Goal: Task Accomplishment & Management: Use online tool/utility

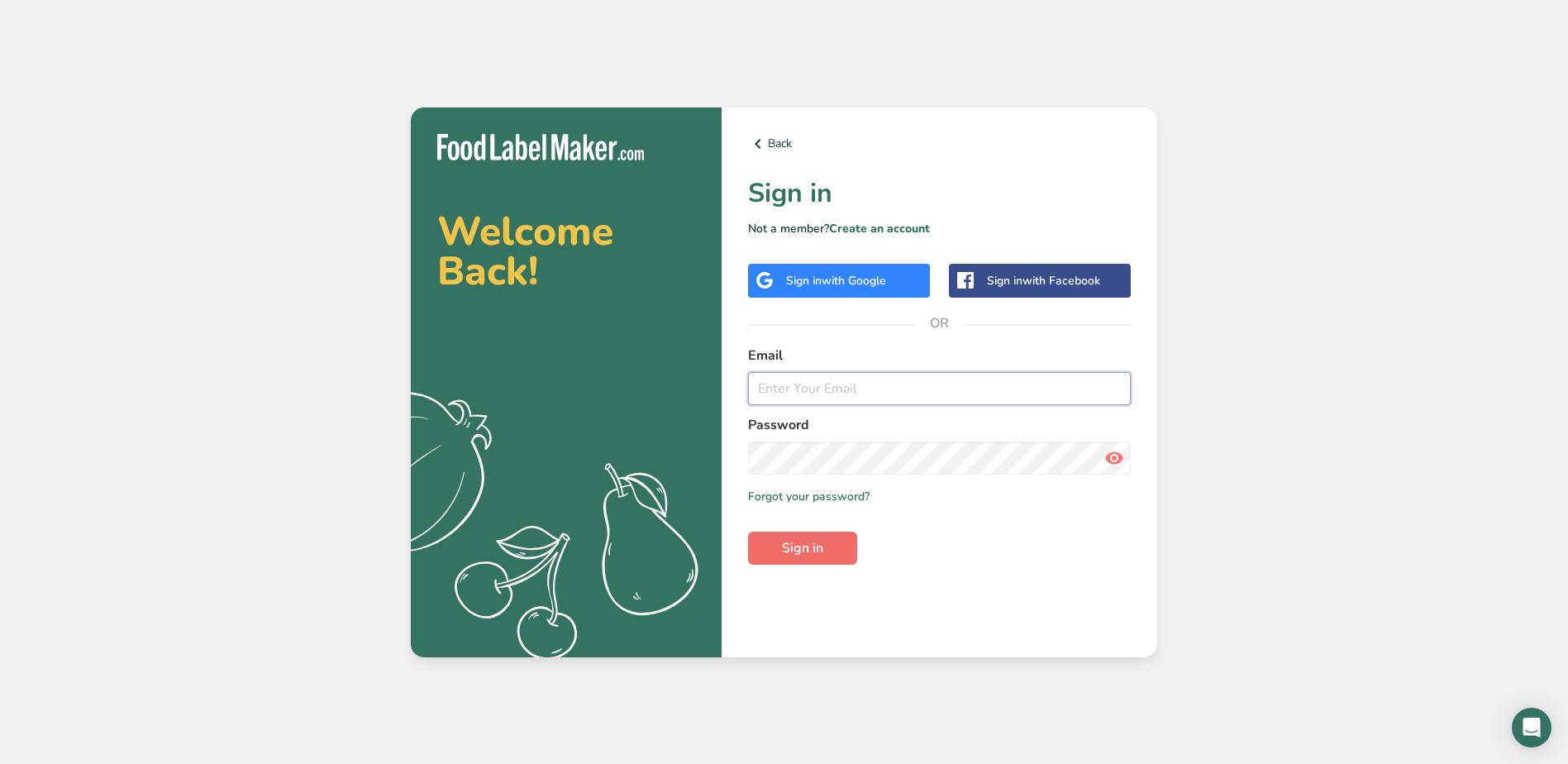
type input "[EMAIL_ADDRESS][DOMAIN_NAME]"
click at [839, 560] on button "Sign in" at bounding box center [802, 548] width 109 height 33
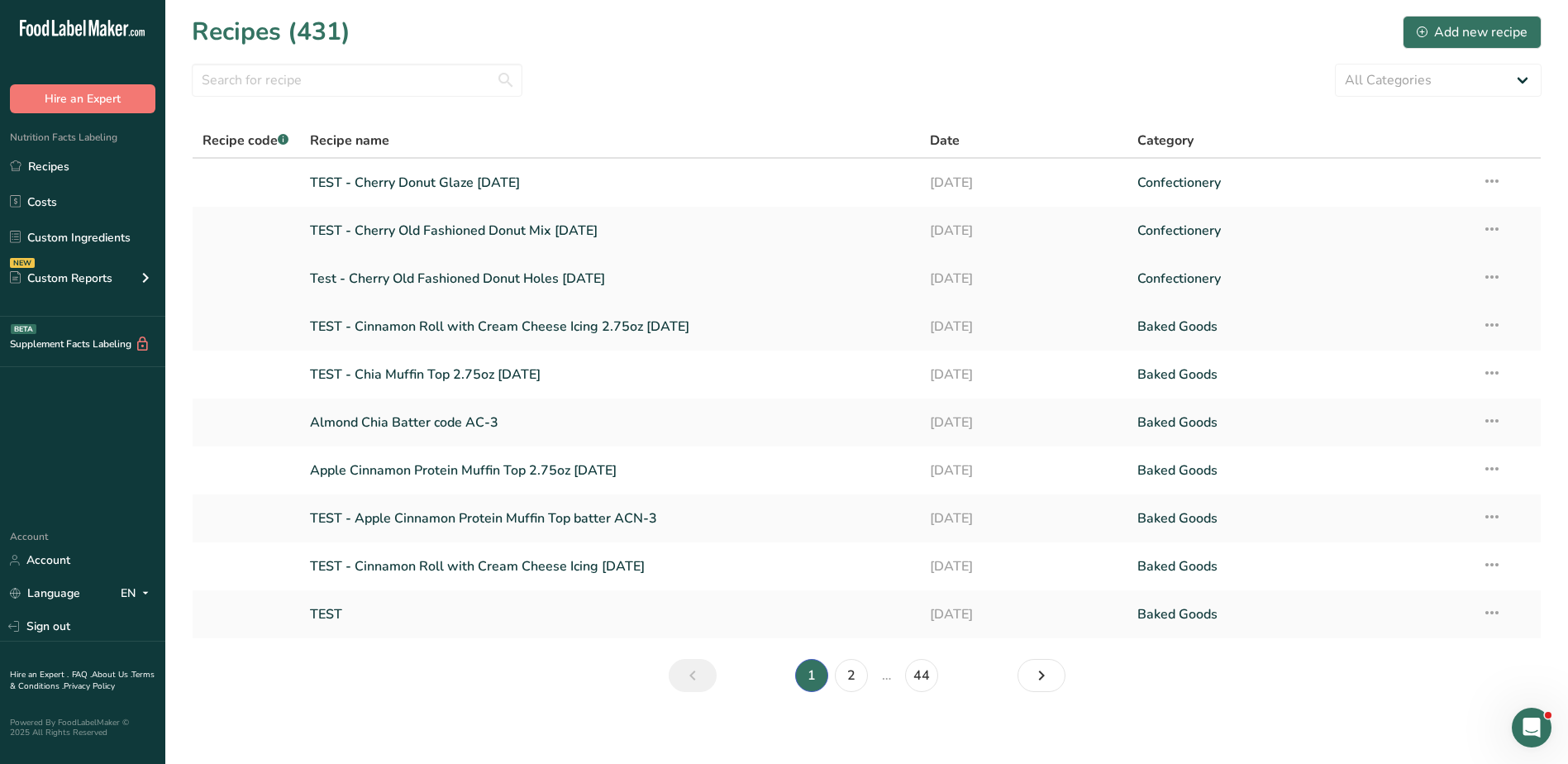
click at [535, 276] on link "Test - Cherry Old Fashioned Donut Holes [DATE]" at bounding box center [611, 278] width 601 height 35
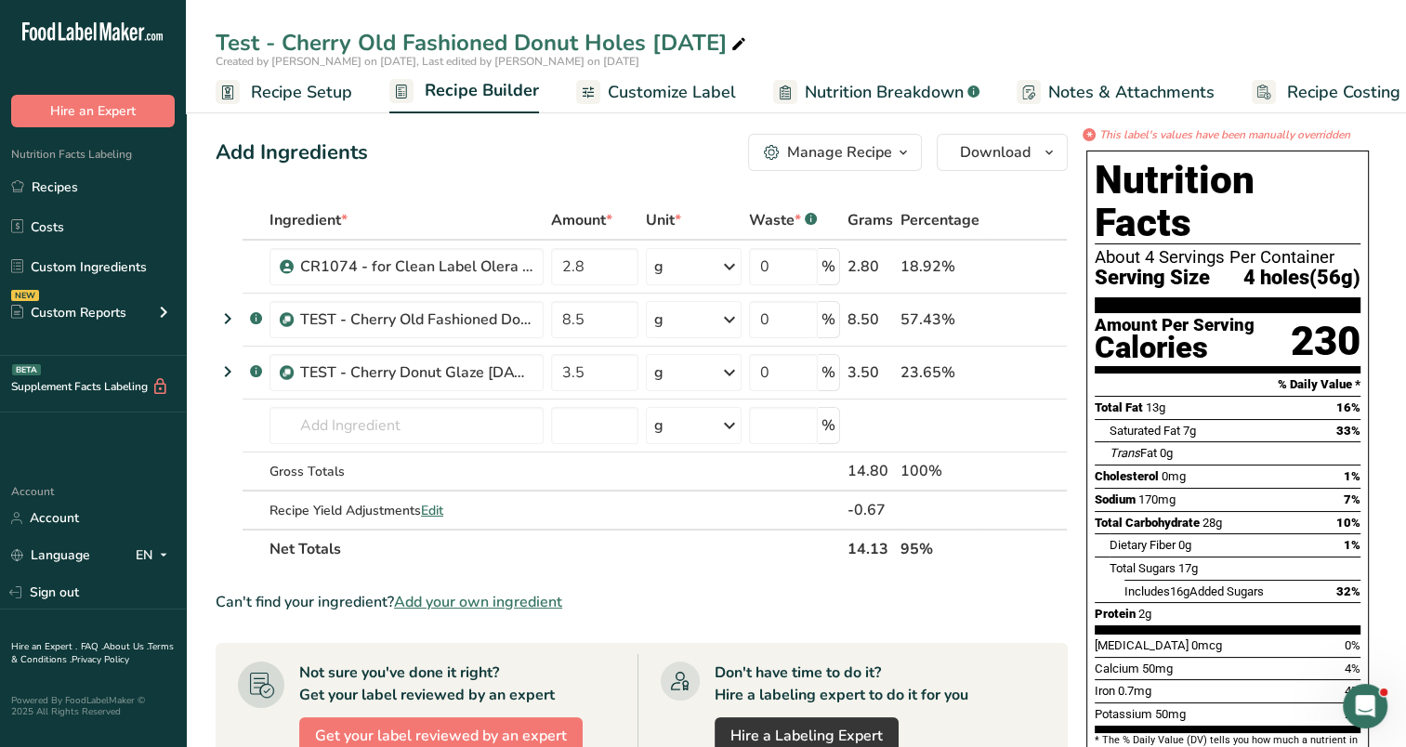
click at [627, 90] on span "Customize Label" at bounding box center [672, 92] width 128 height 25
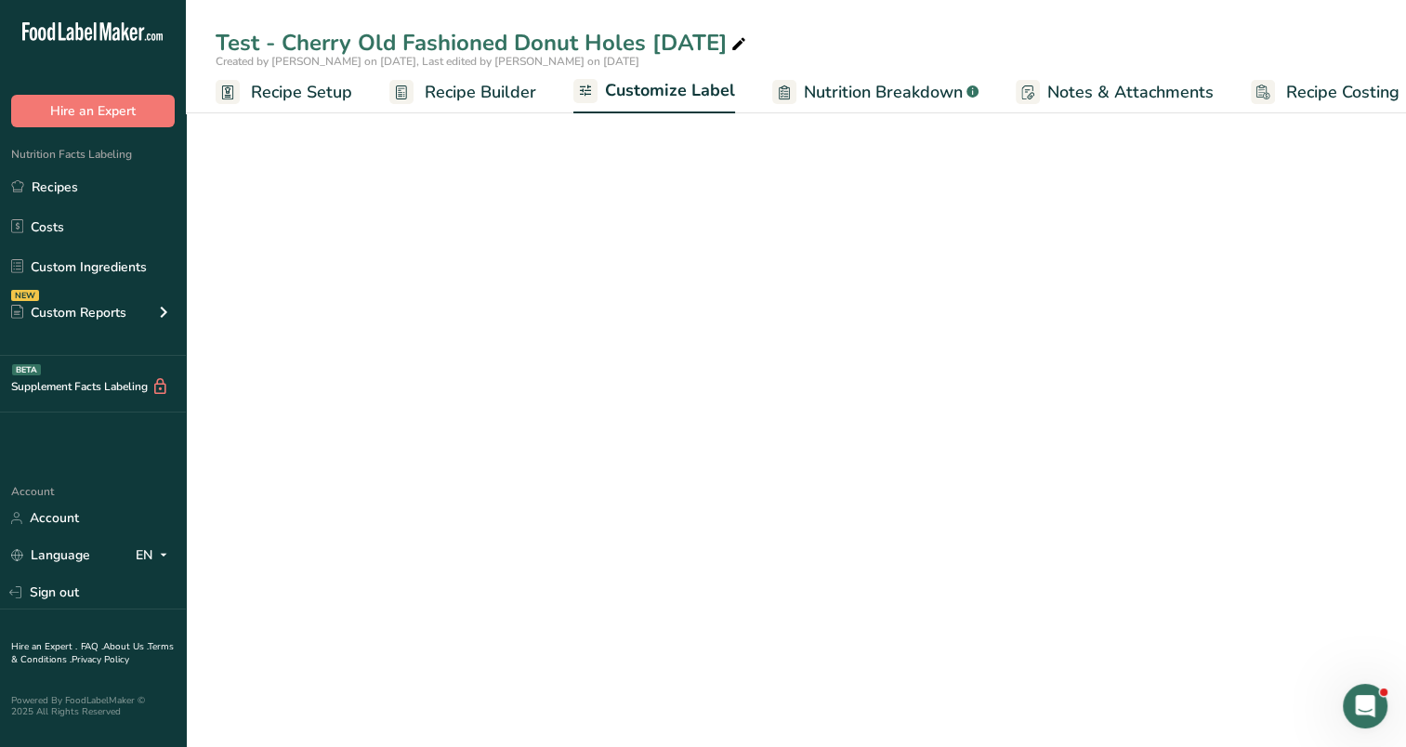
scroll to position [0, 23]
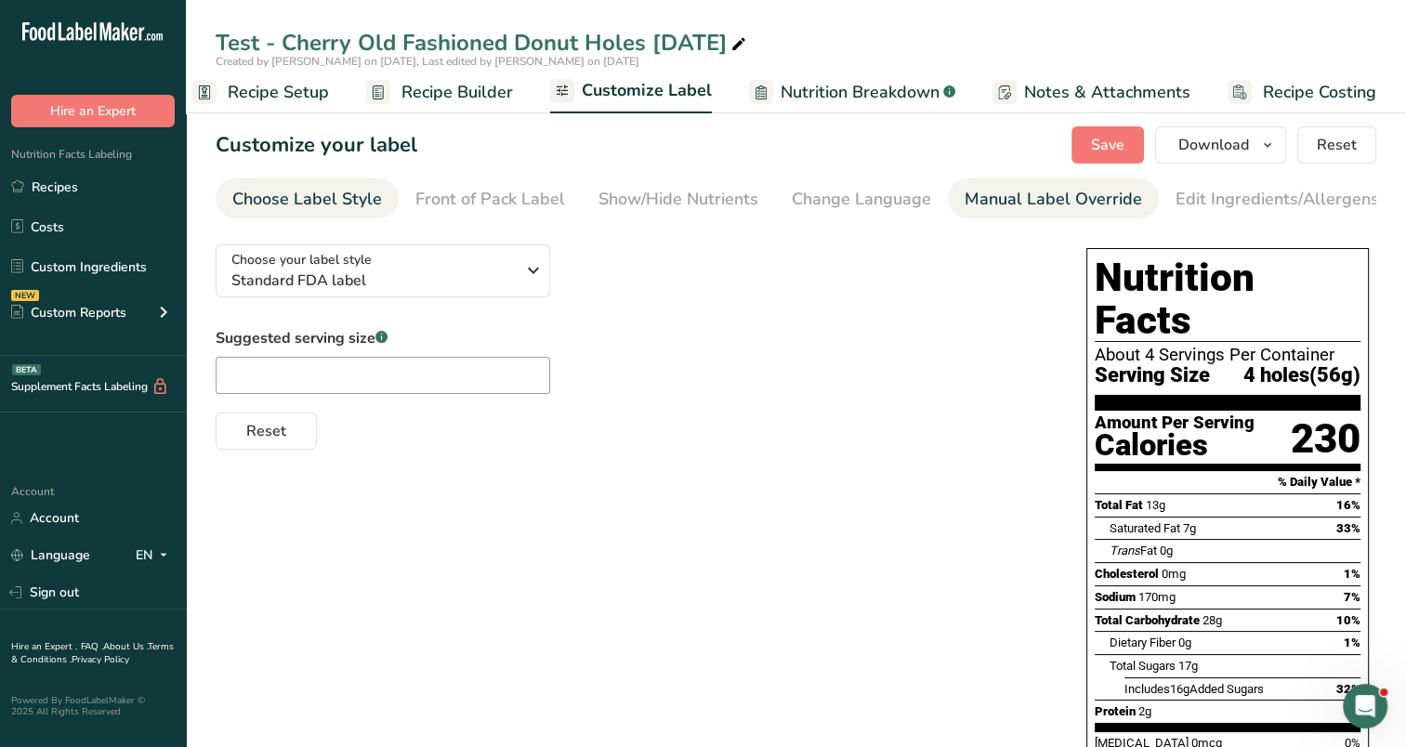
click at [1073, 201] on div "Manual Label Override" at bounding box center [1054, 199] width 178 height 25
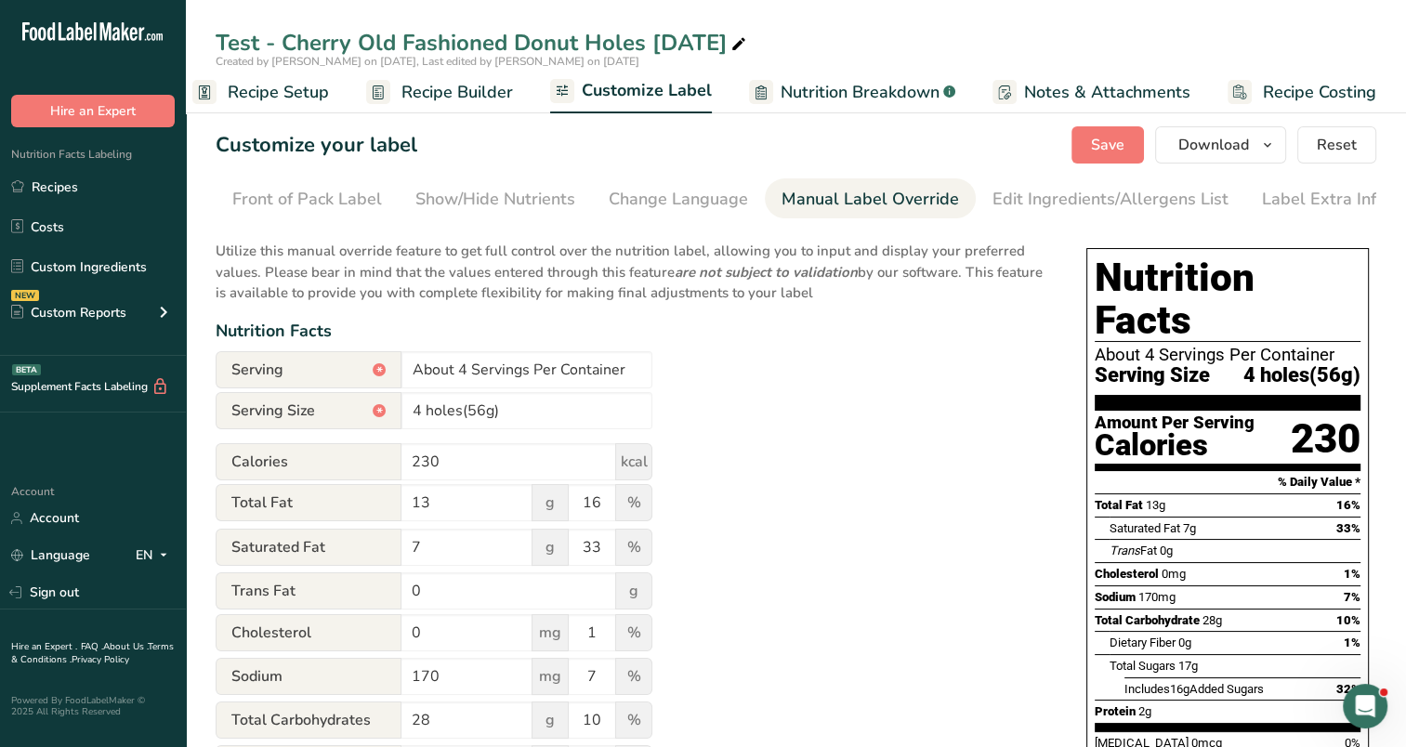
scroll to position [0, 190]
drag, startPoint x: 460, startPoint y: 371, endPoint x: 469, endPoint y: 370, distance: 9.3
click at [462, 371] on input "About 4 Servings Per Container" at bounding box center [527, 369] width 251 height 37
type input "4 Servings Per Container"
click at [741, 400] on div "Utilize this manual override feature to get full control over the nutrition lab…" at bounding box center [633, 685] width 834 height 911
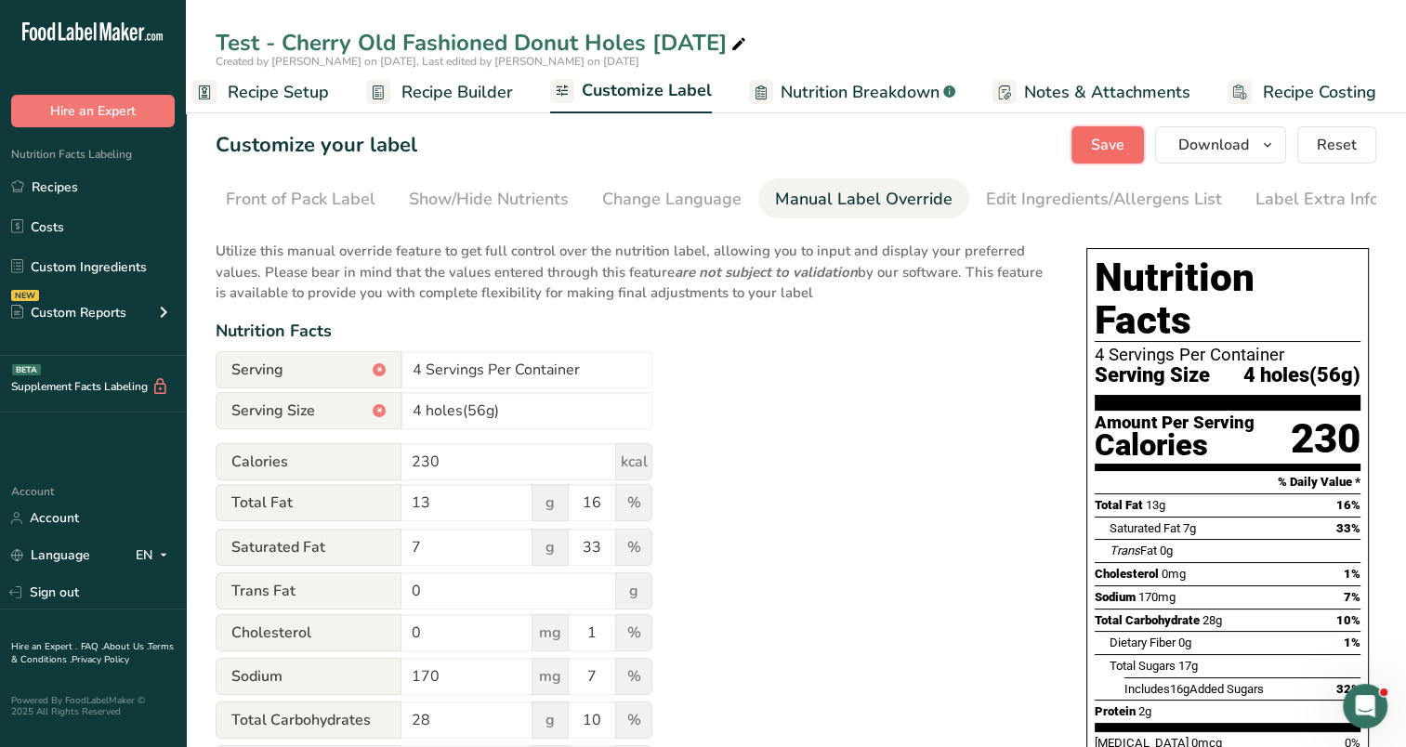
click at [1119, 145] on span "Save" at bounding box center [1107, 145] width 33 height 22
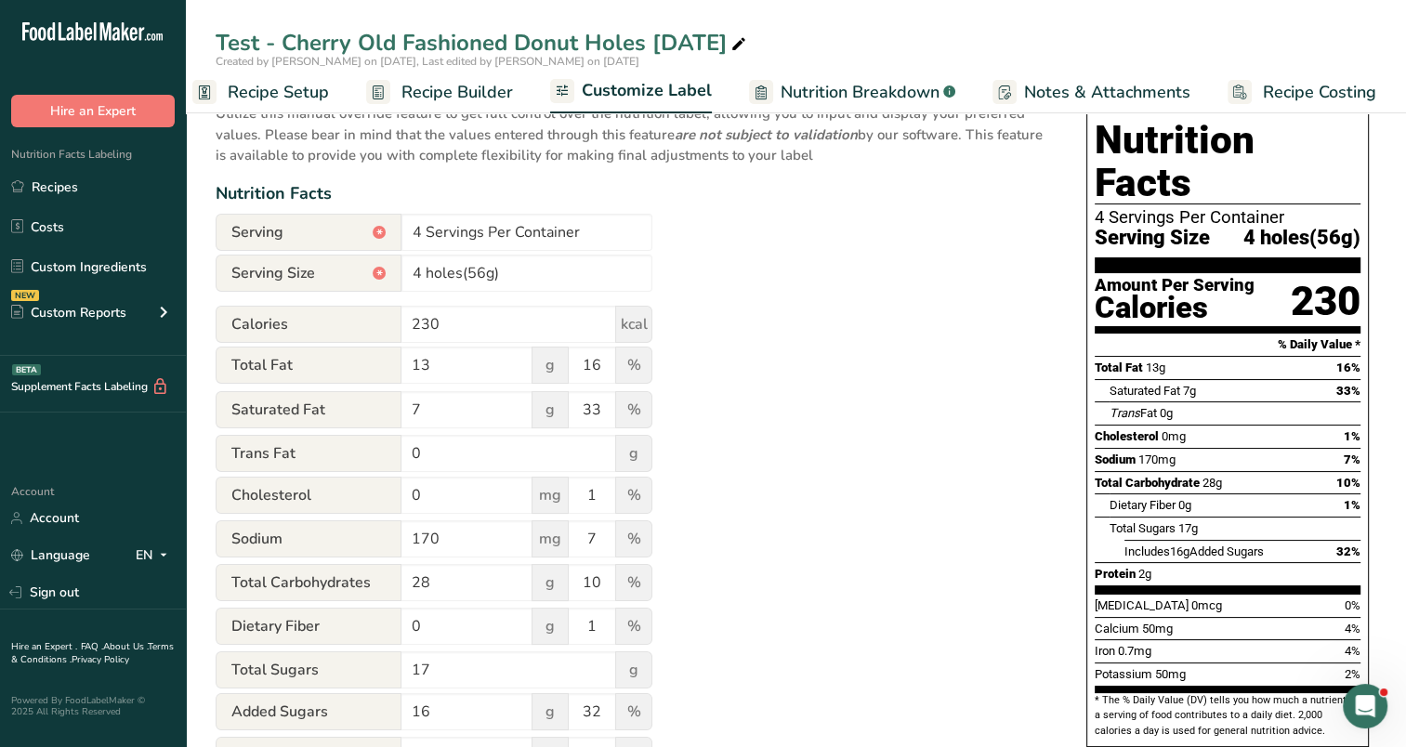
scroll to position [93, 0]
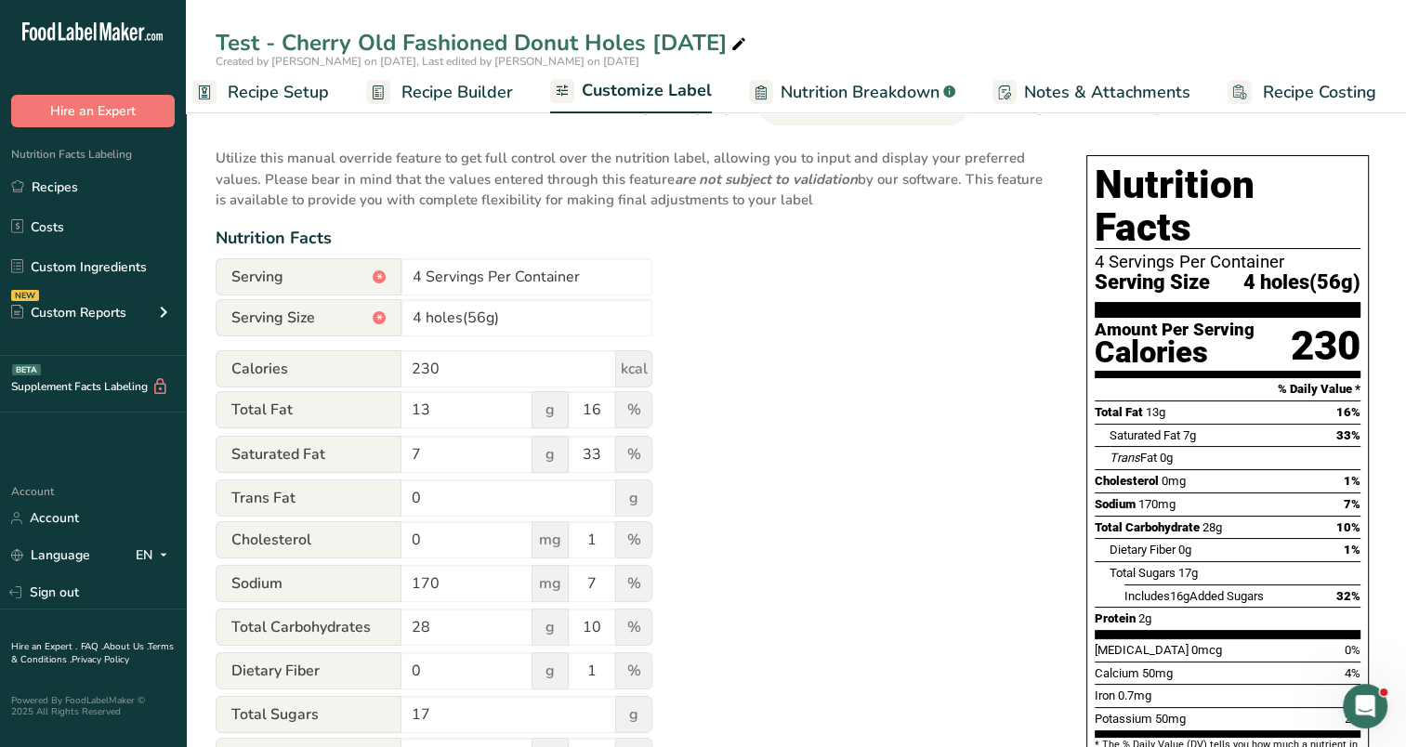
click at [454, 88] on span "Recipe Builder" at bounding box center [458, 92] width 112 height 25
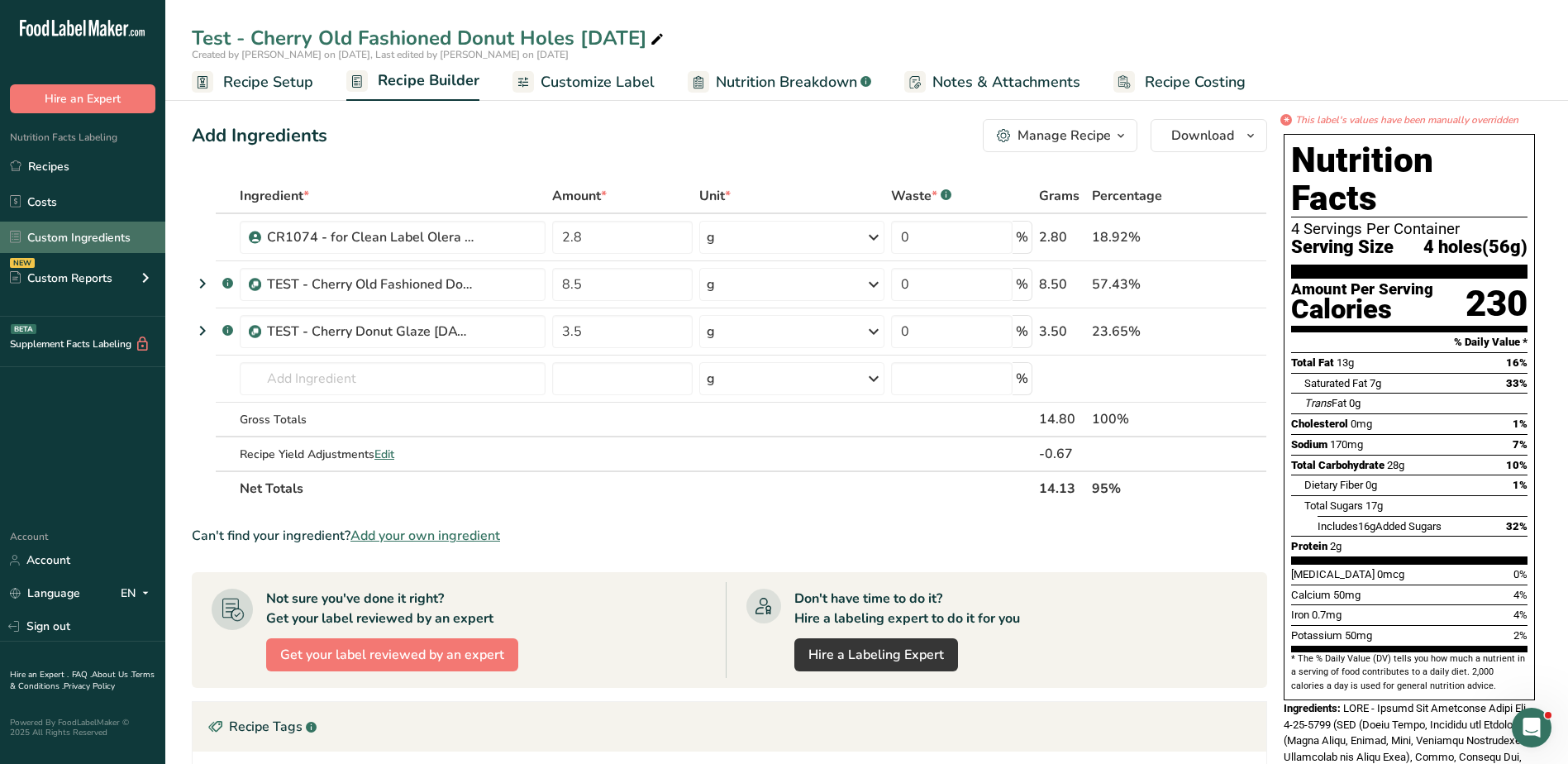
click at [80, 238] on link "Custom Ingredients" at bounding box center [83, 237] width 165 height 31
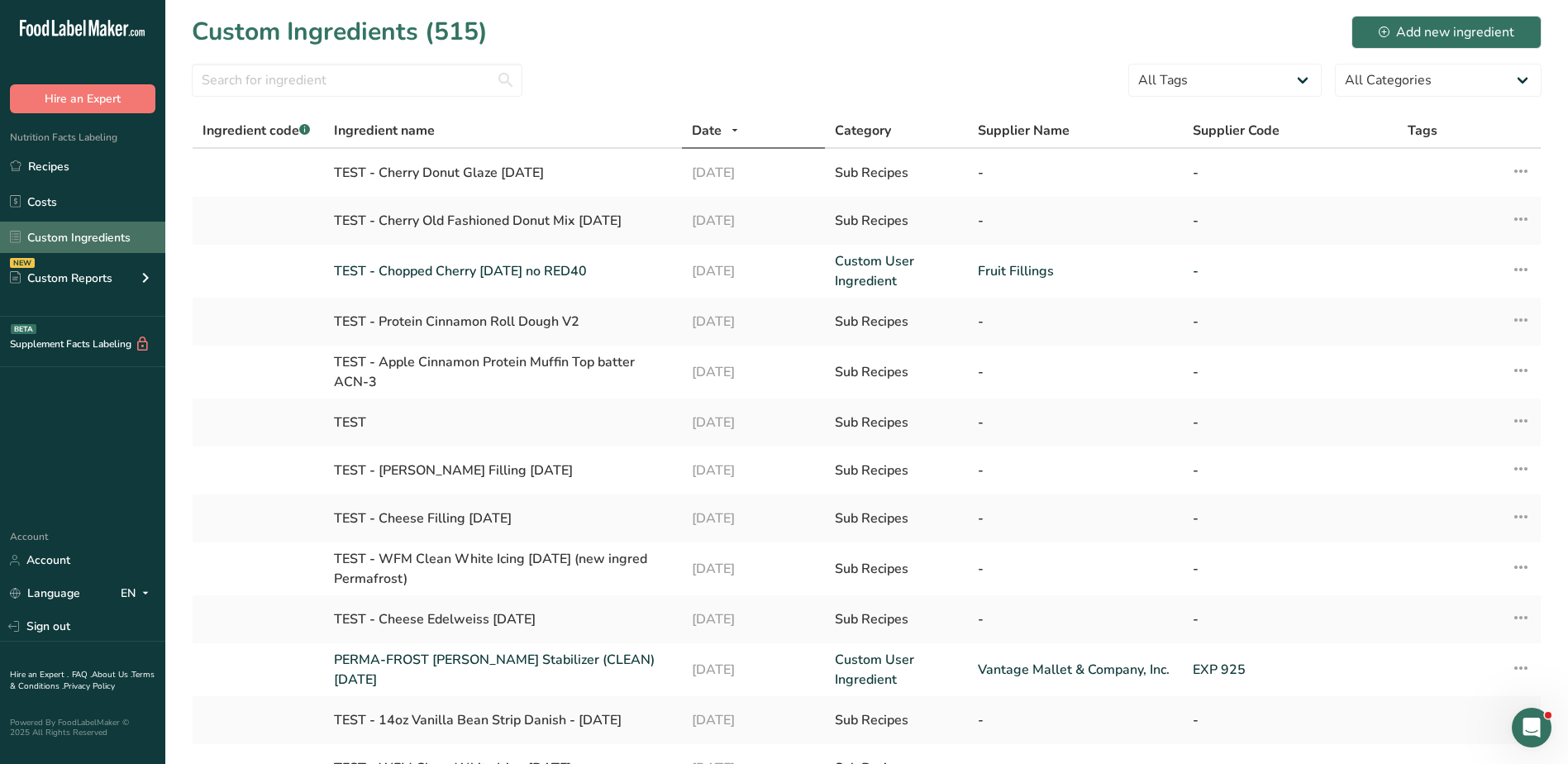
click at [99, 237] on link "Custom Ingredients" at bounding box center [83, 237] width 165 height 31
click at [358, 77] on input "text" at bounding box center [358, 80] width 331 height 33
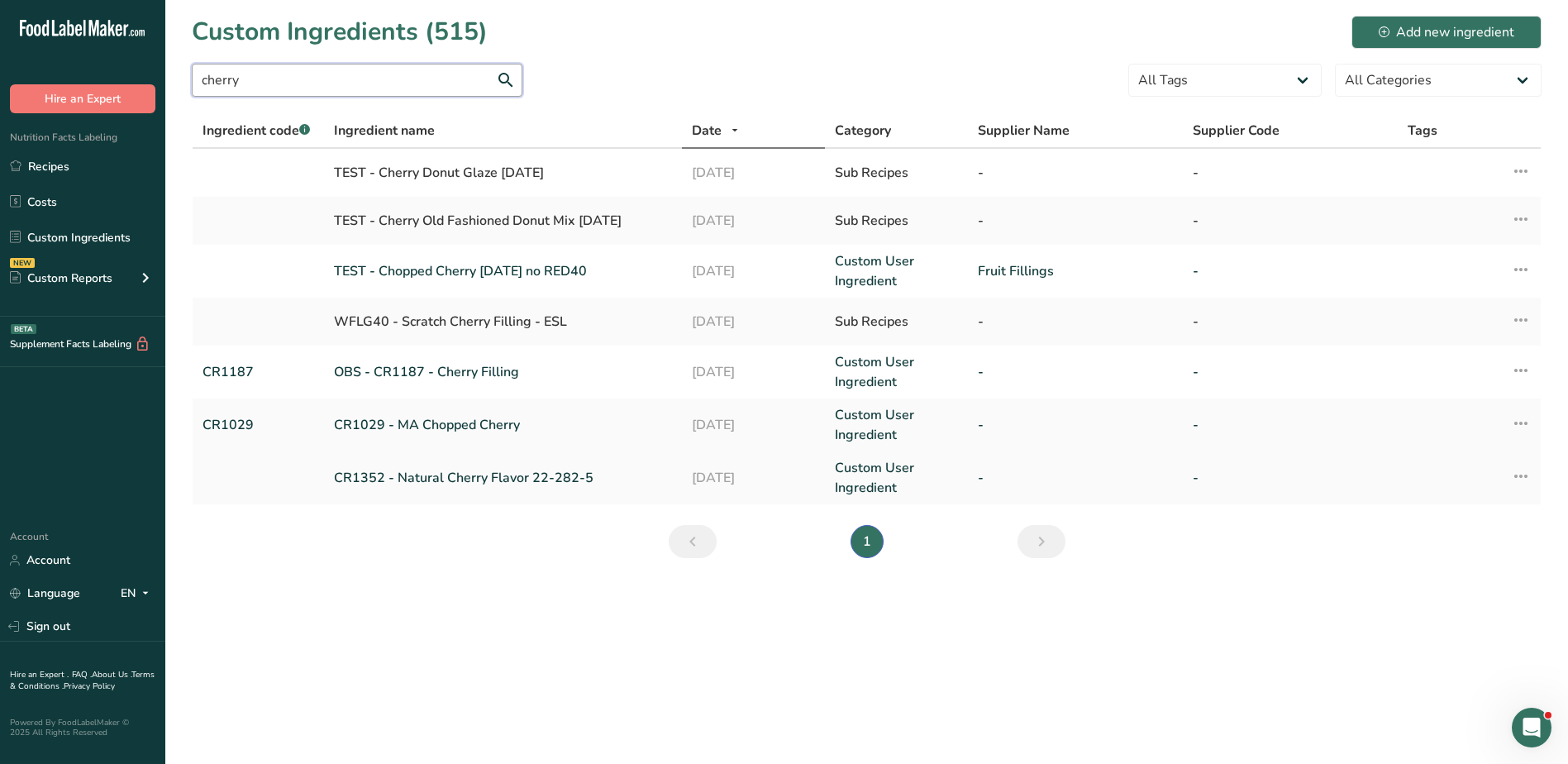
type input "cherry"
click at [417, 472] on link "CR1352 - Natural Cherry Flavor 22-282-5" at bounding box center [503, 478] width 338 height 20
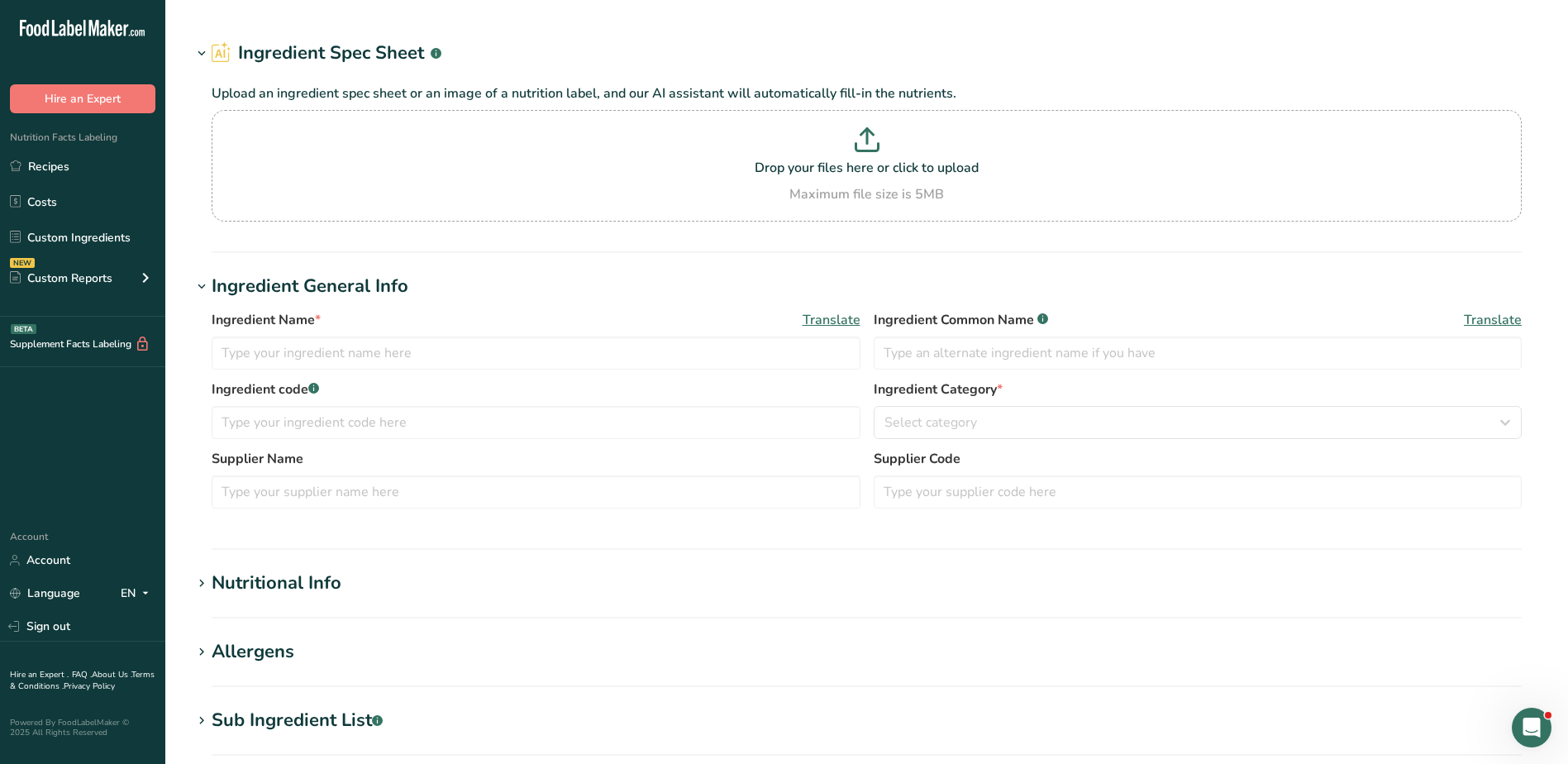
type input "CR1352 - Natural Cherry Flavor 22-282-5"
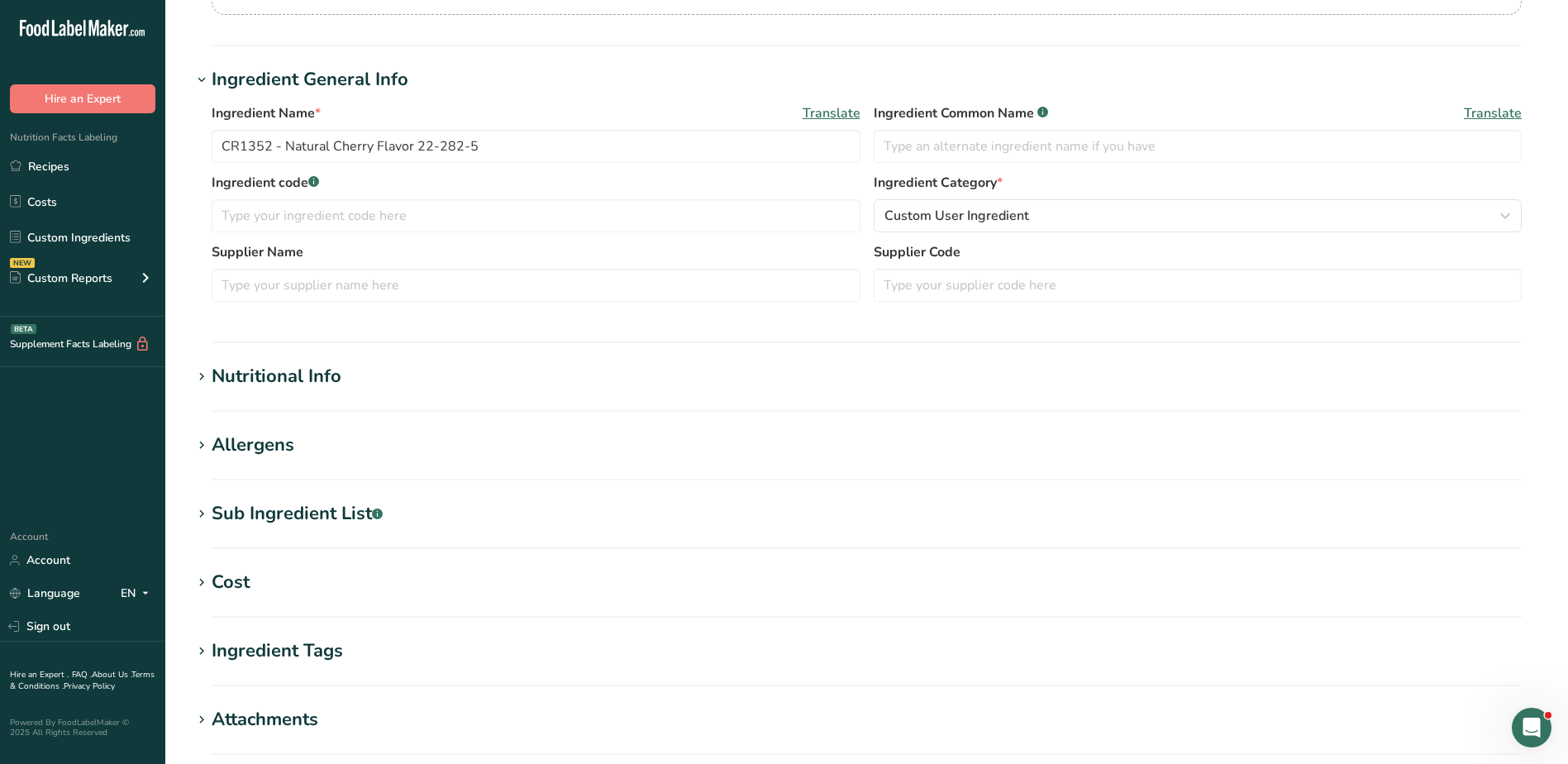
scroll to position [248, 0]
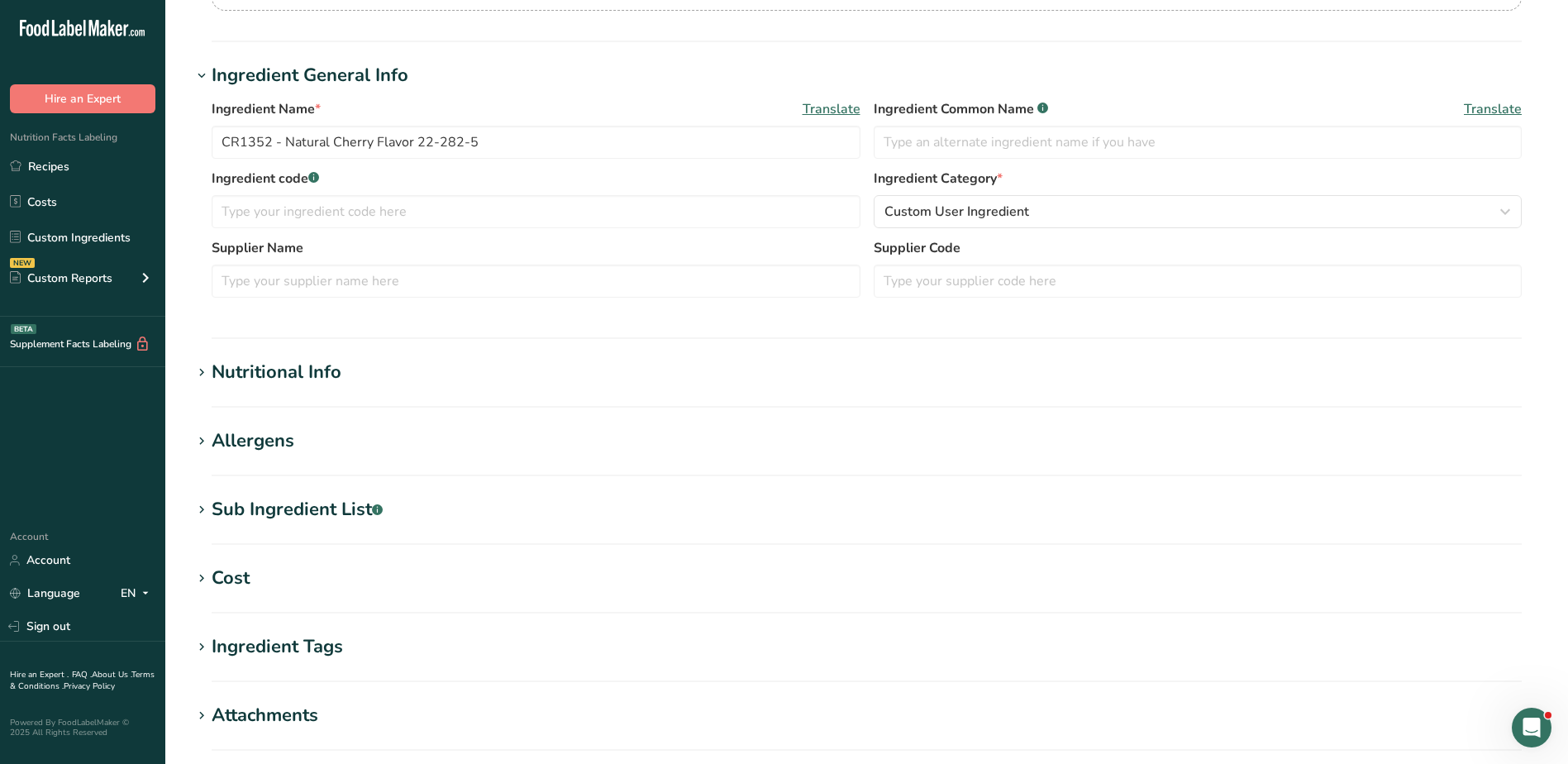
click at [323, 505] on div "Sub Ingredient List .a-a{fill:#347362;}.b-a{fill:#fff;}" at bounding box center [297, 510] width 171 height 28
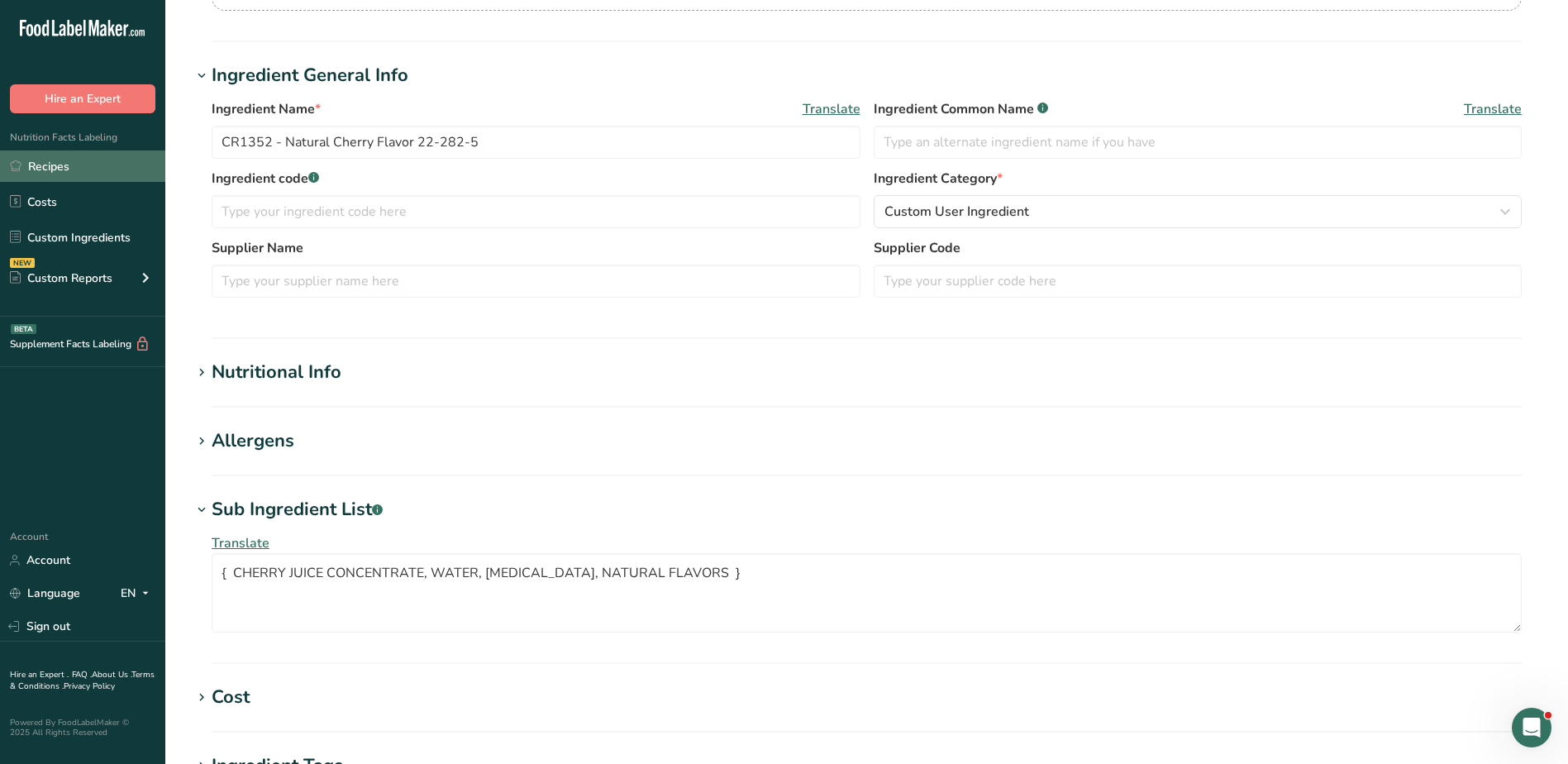
click at [73, 163] on link "Recipes" at bounding box center [83, 165] width 165 height 31
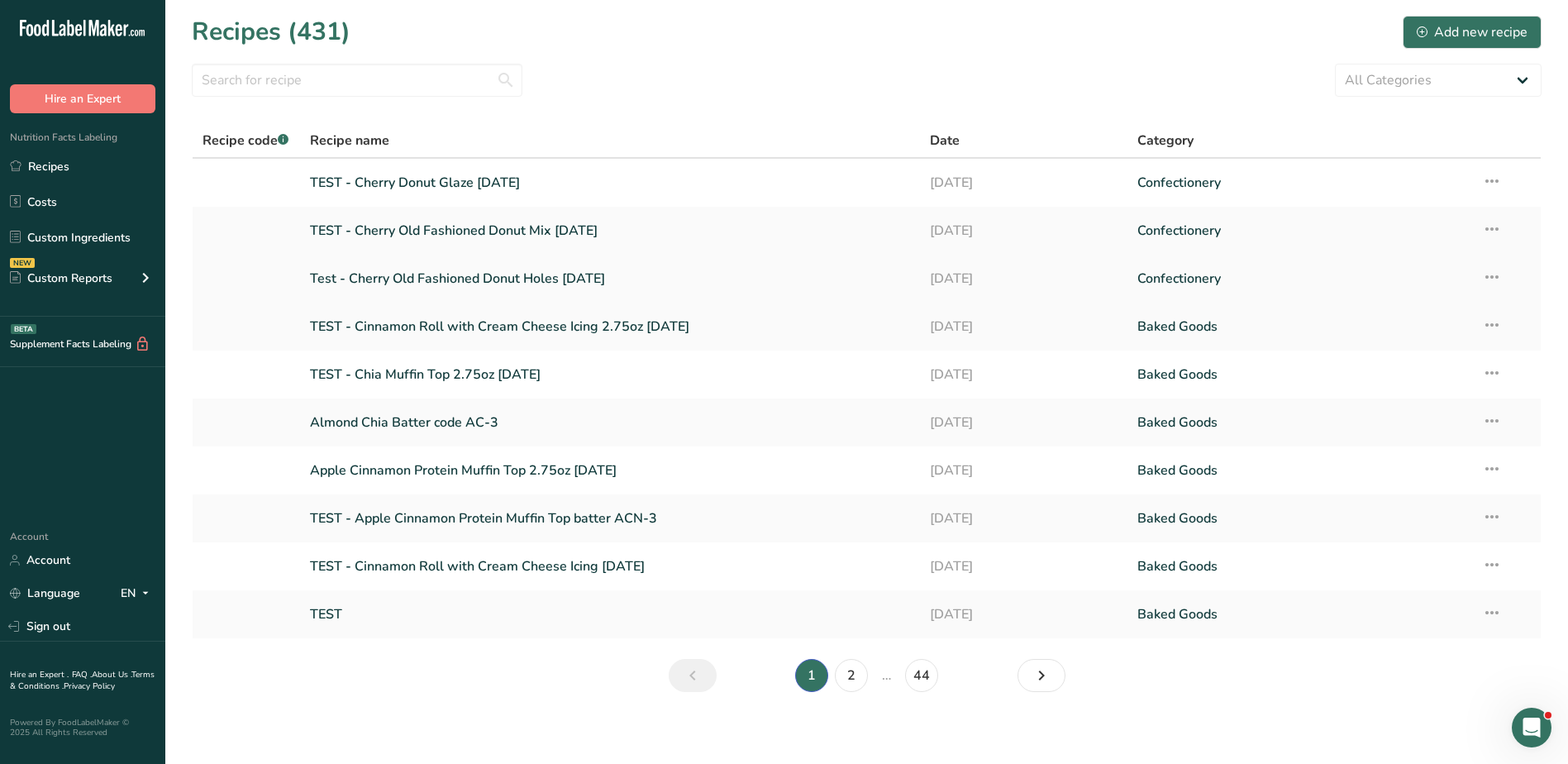
click at [567, 286] on link "Test - Cherry Old Fashioned Donut Holes [DATE]" at bounding box center [611, 278] width 601 height 35
